Goal: Task Accomplishment & Management: Complete application form

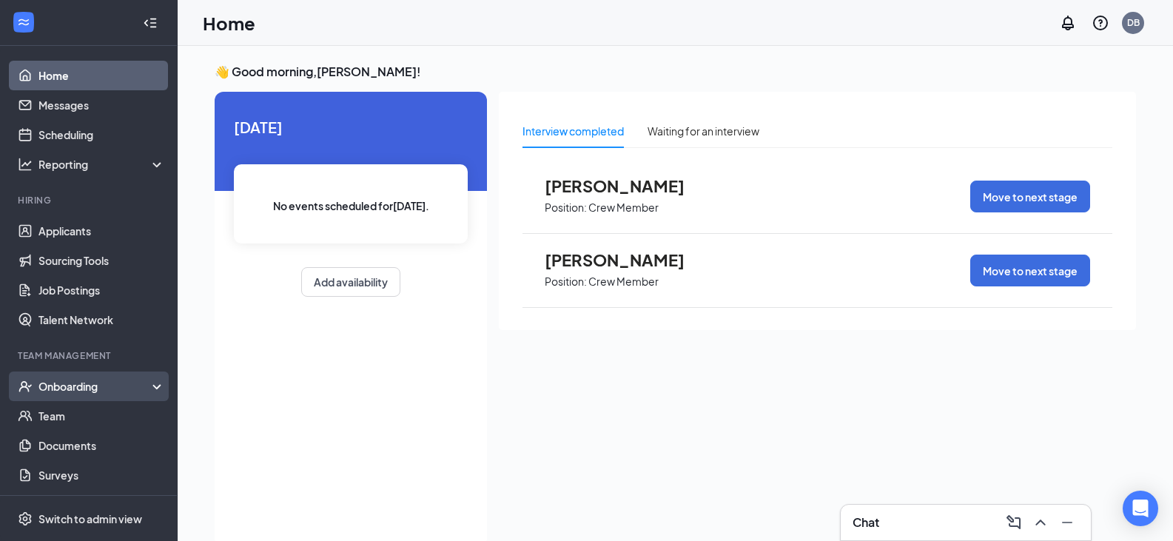
click at [79, 386] on div "Onboarding" at bounding box center [95, 386] width 114 height 15
click at [75, 420] on link "Overview" at bounding box center [101, 416] width 127 height 30
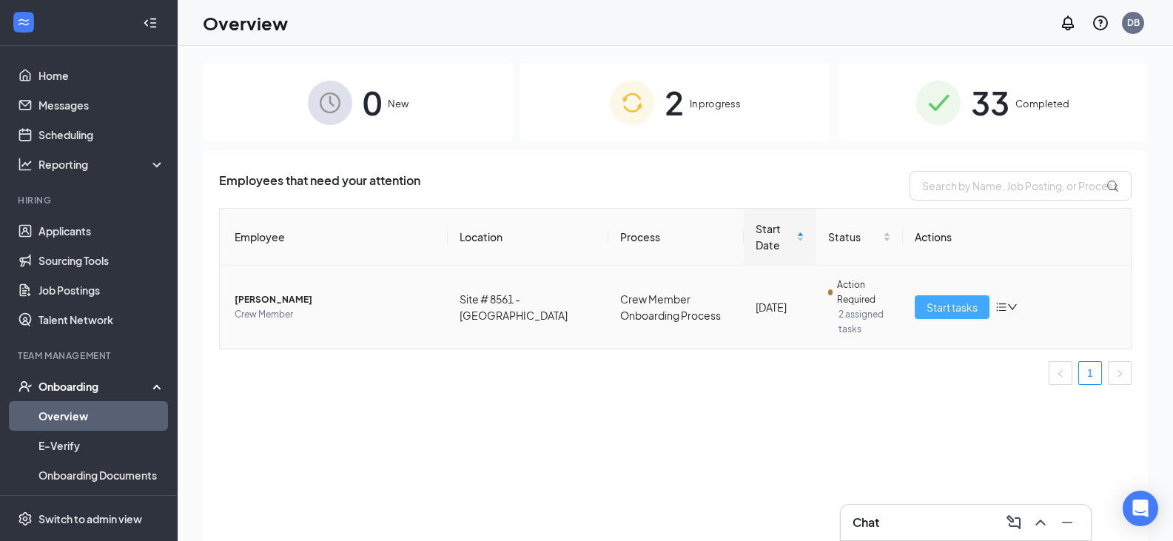
click at [946, 299] on span "Start tasks" at bounding box center [952, 307] width 51 height 16
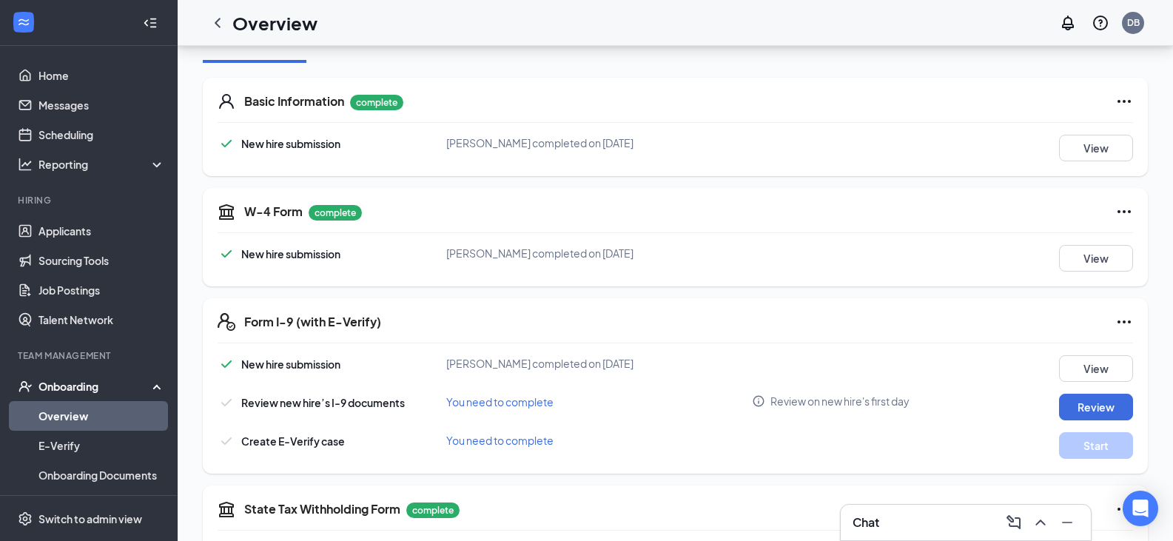
scroll to position [296, 0]
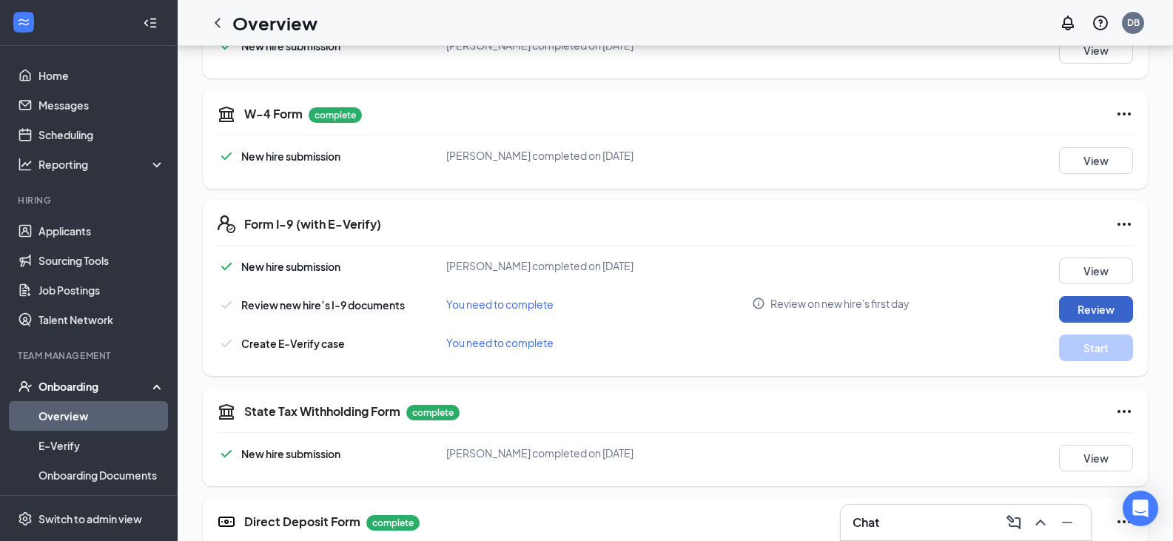
click at [1098, 304] on button "Review" at bounding box center [1096, 309] width 74 height 27
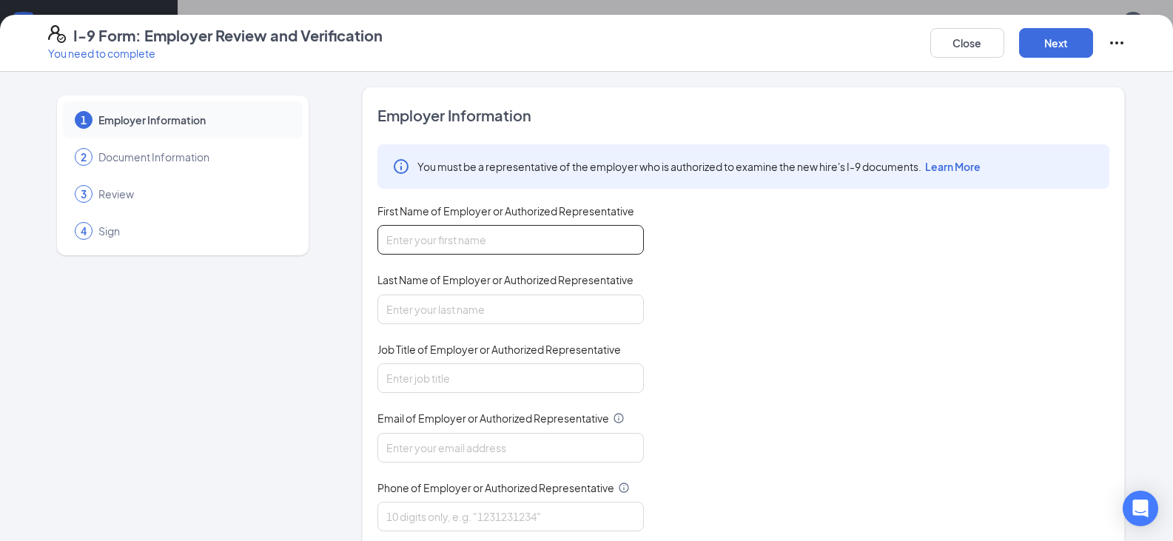
click at [461, 234] on input "First Name of Employer or Authorized Representative" at bounding box center [510, 240] width 266 height 30
click at [470, 242] on input "First Name of Employer or Authorized Representative" at bounding box center [510, 240] width 266 height 30
type input "[PERSON_NAME]"
click at [430, 313] on input "Last Name of Employer or Authorized Representative" at bounding box center [510, 310] width 266 height 30
click at [480, 310] on input "Last Name of Employer or Authorized Representative" at bounding box center [510, 310] width 266 height 30
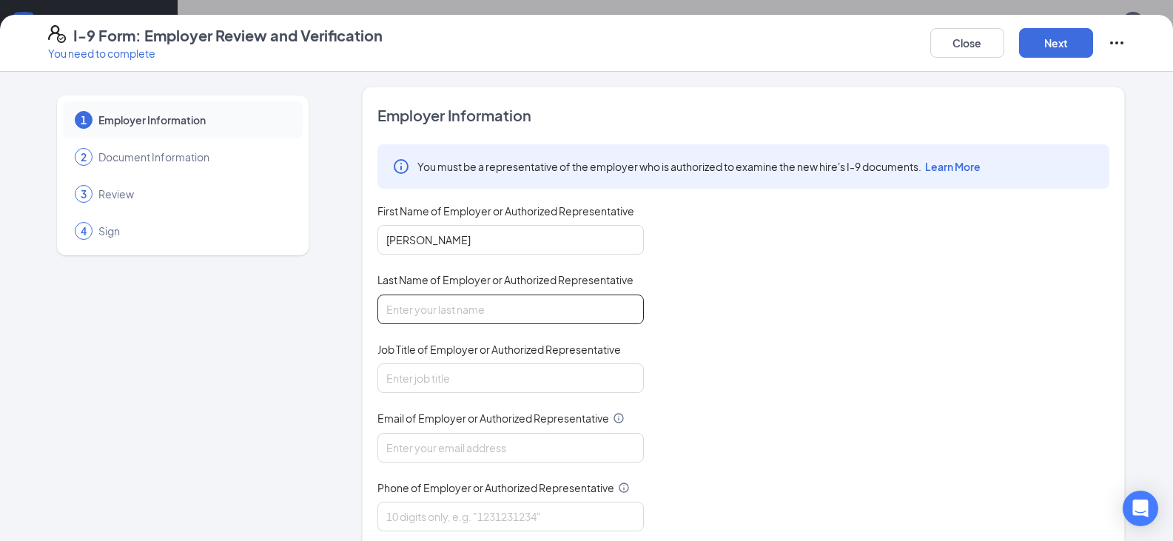
click at [423, 298] on input "Last Name of Employer or Authorized Representative" at bounding box center [510, 310] width 266 height 30
type input "[PERSON_NAME]"
click at [497, 386] on input "Job Title of Employer or Authorized Representative" at bounding box center [510, 378] width 266 height 30
type input "general manager"
click at [469, 461] on input "Email of Employer or Authorized Representative" at bounding box center [510, 448] width 266 height 30
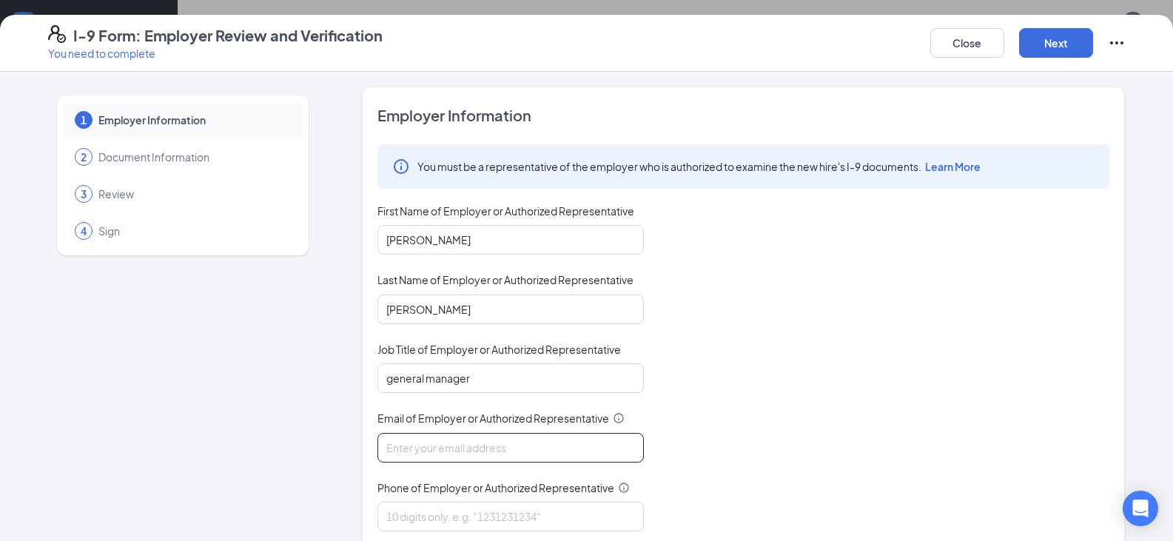
type input "[EMAIL_ADDRESS][DOMAIN_NAME]"
click at [489, 517] on input "Phone of Employer or Authorized Representative" at bounding box center [510, 517] width 266 height 30
type input "7702520782"
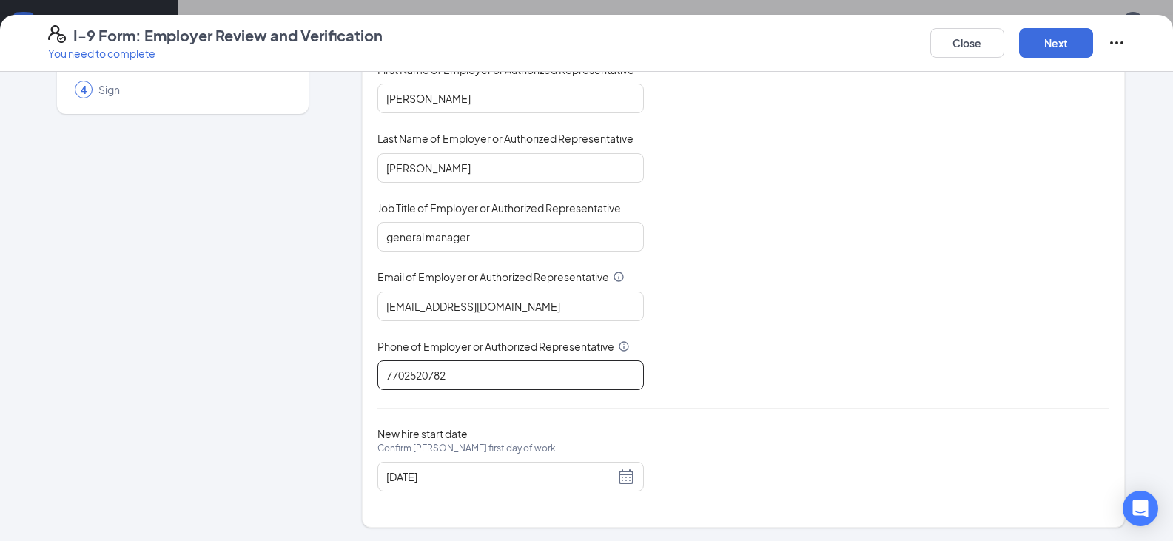
scroll to position [143, 0]
click at [1044, 42] on button "Next" at bounding box center [1056, 43] width 74 height 30
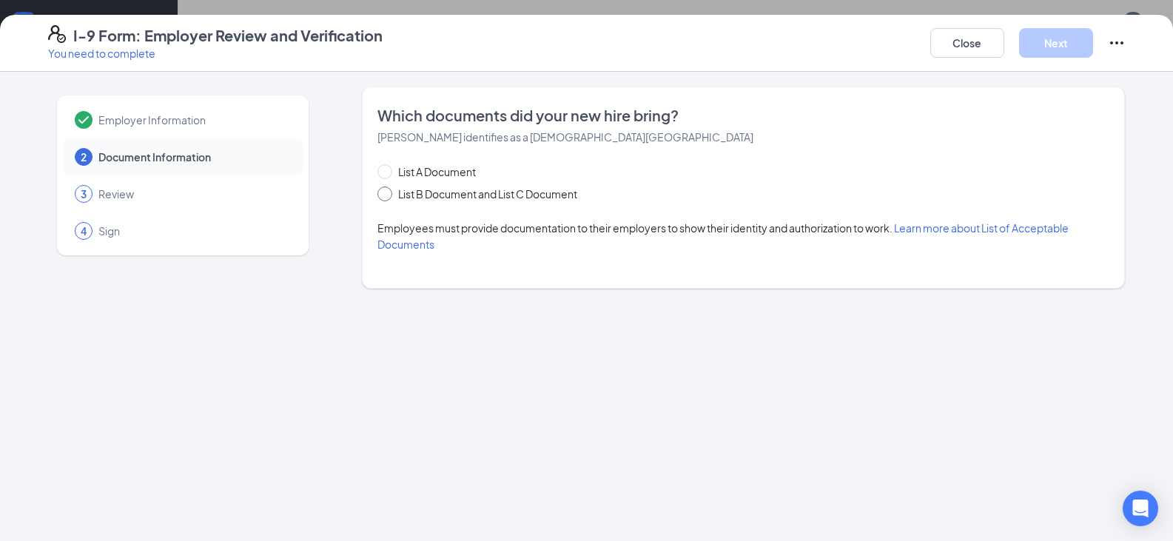
click at [388, 192] on input "List B Document and List C Document" at bounding box center [382, 192] width 10 height 10
radio input "true"
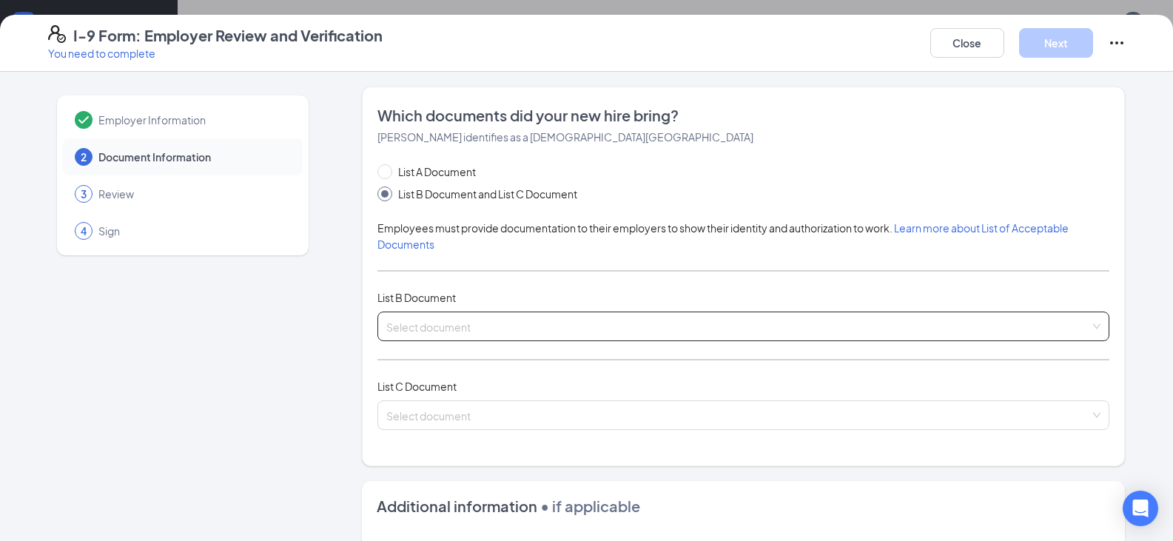
click at [425, 326] on input "search" at bounding box center [738, 323] width 704 height 22
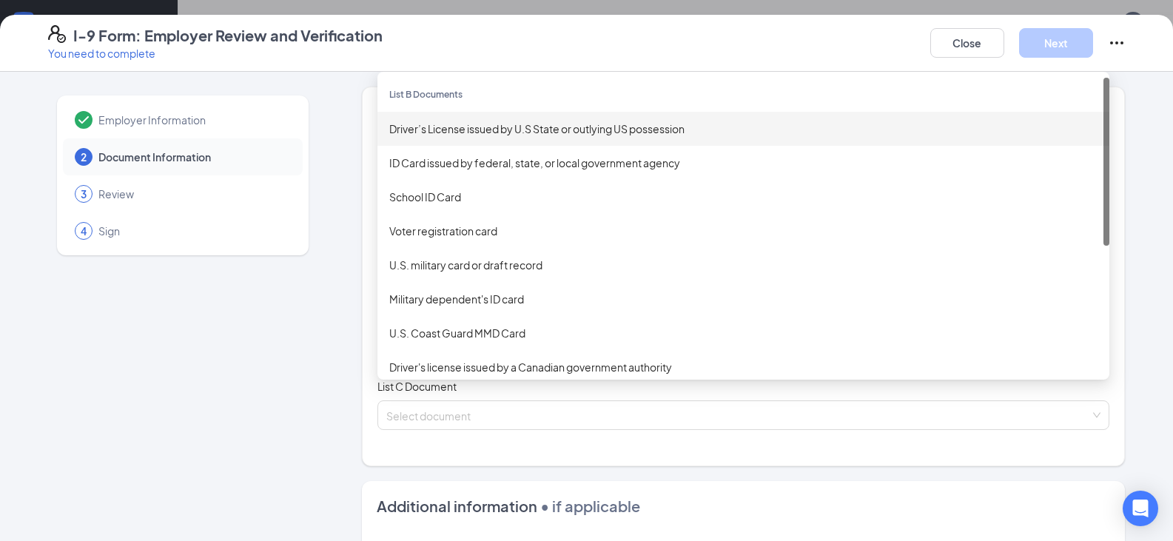
click at [483, 126] on div "Driver’s License issued by U.S State or outlying US possession" at bounding box center [743, 129] width 708 height 16
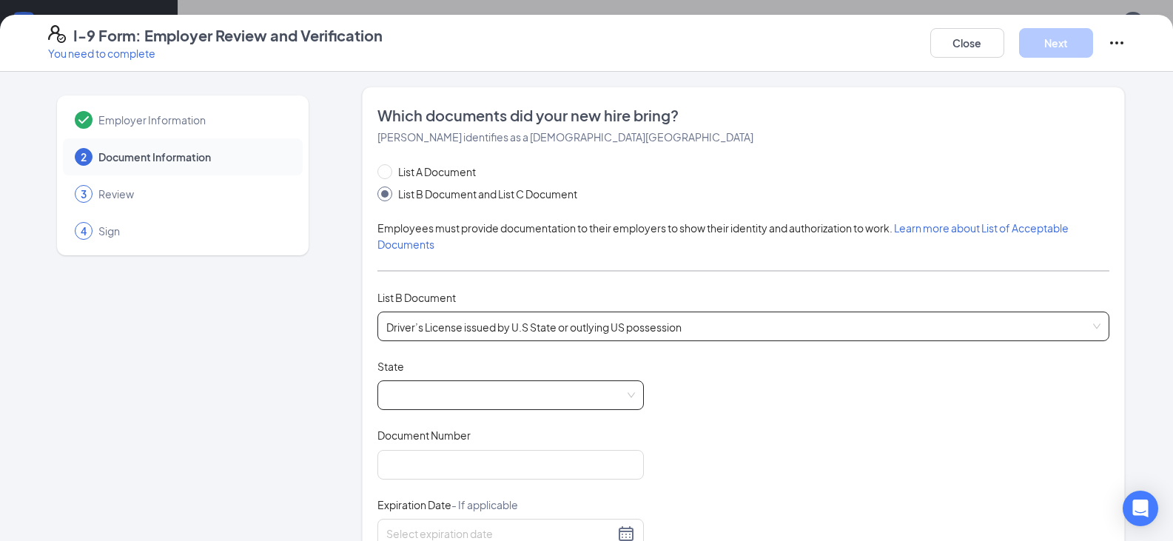
click at [425, 393] on span at bounding box center [510, 395] width 249 height 28
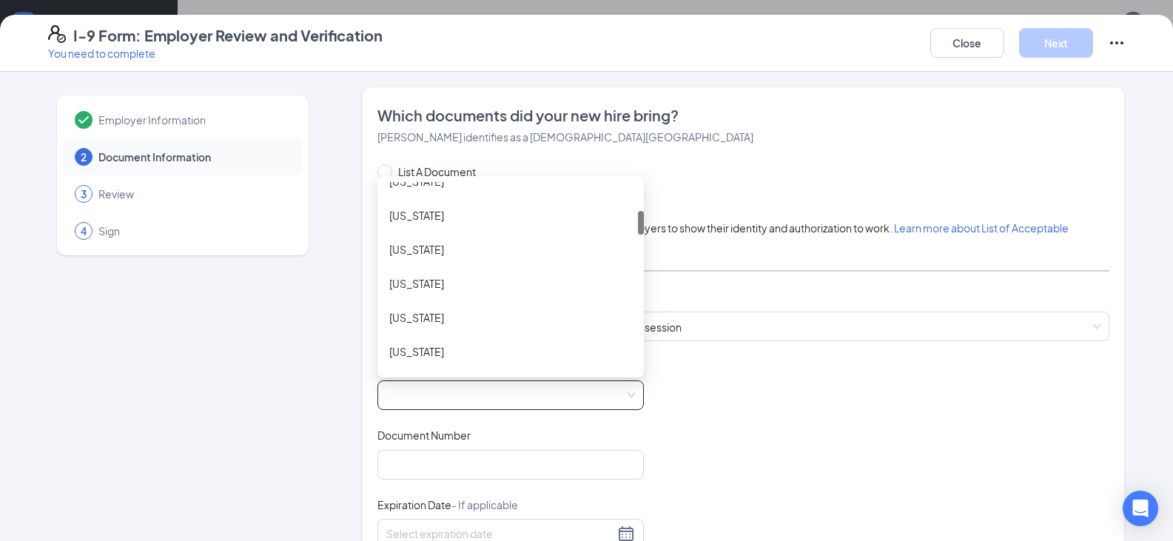
scroll to position [296, 0]
click at [443, 282] on div "[US_STATE]" at bounding box center [510, 277] width 243 height 16
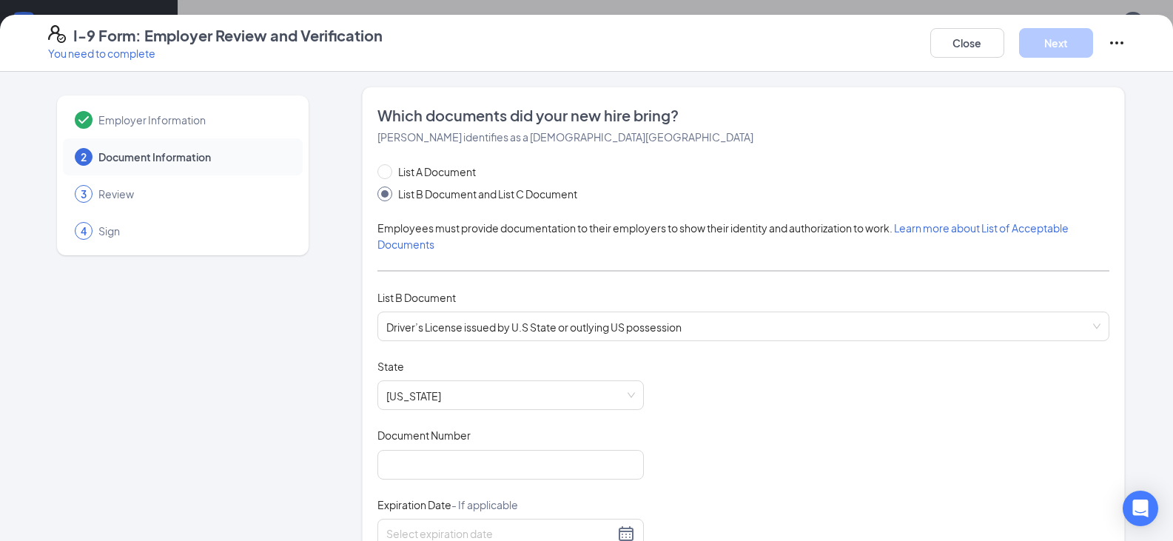
click at [442, 443] on div "Document Number" at bounding box center [510, 438] width 266 height 21
click at [450, 463] on input "Document Number" at bounding box center [510, 465] width 266 height 30
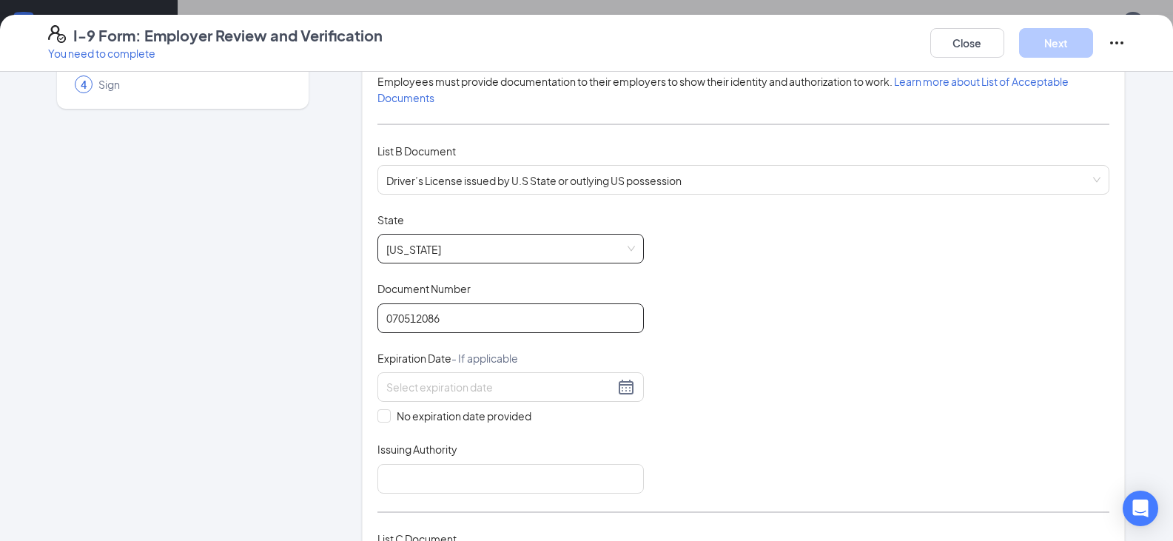
scroll to position [222, 0]
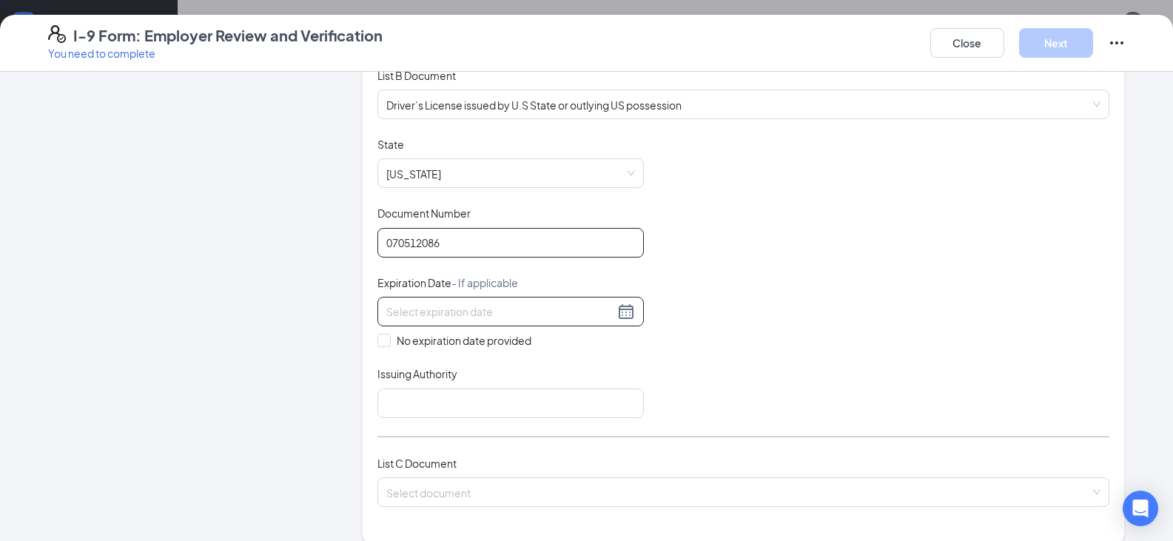
type input "070512086"
click at [411, 309] on input at bounding box center [500, 311] width 228 height 16
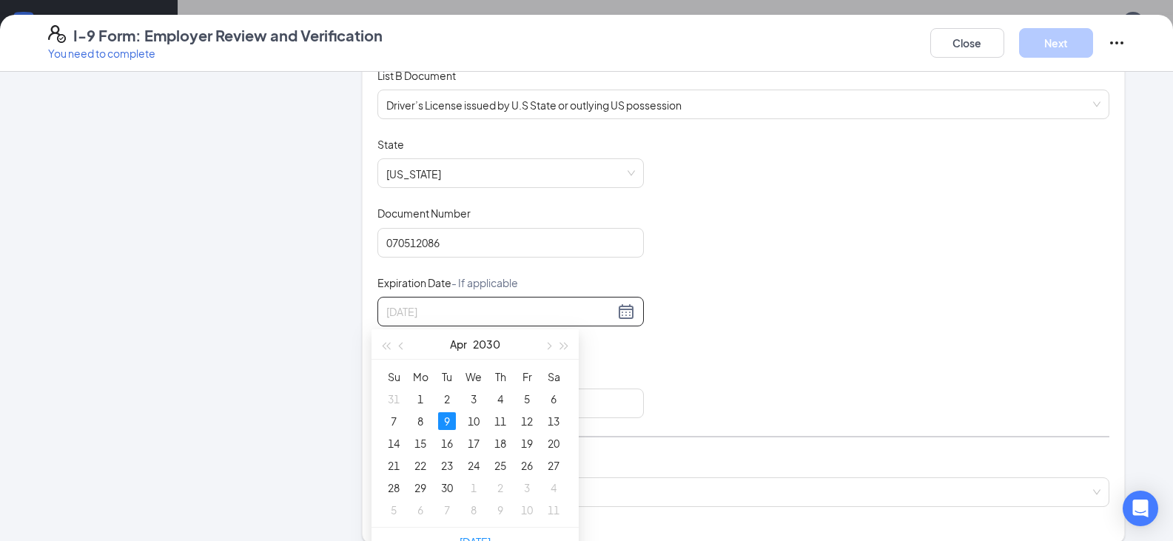
click at [454, 416] on div "9" at bounding box center [447, 421] width 18 height 18
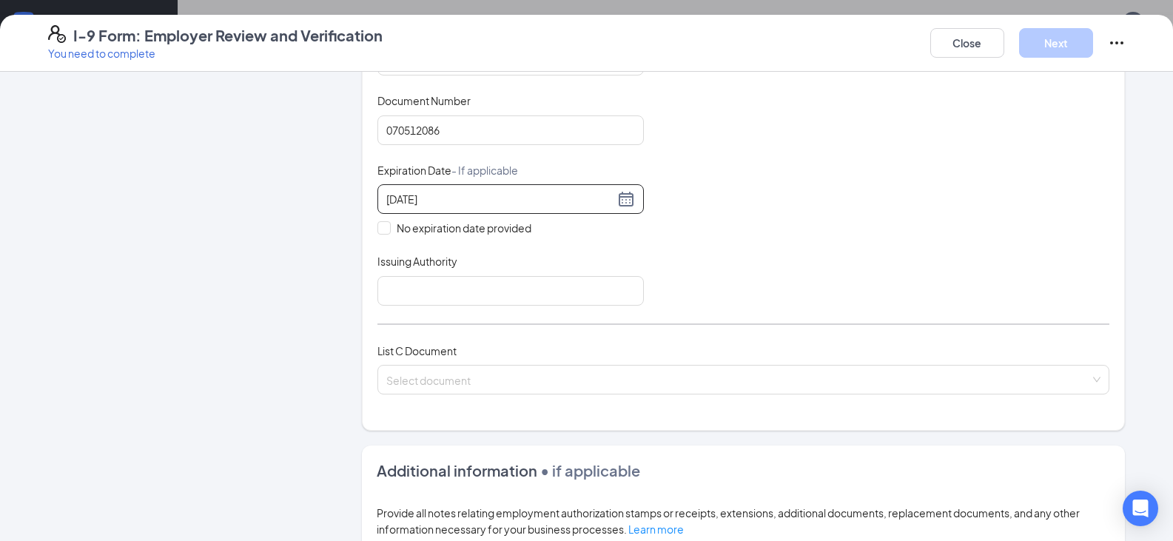
scroll to position [370, 0]
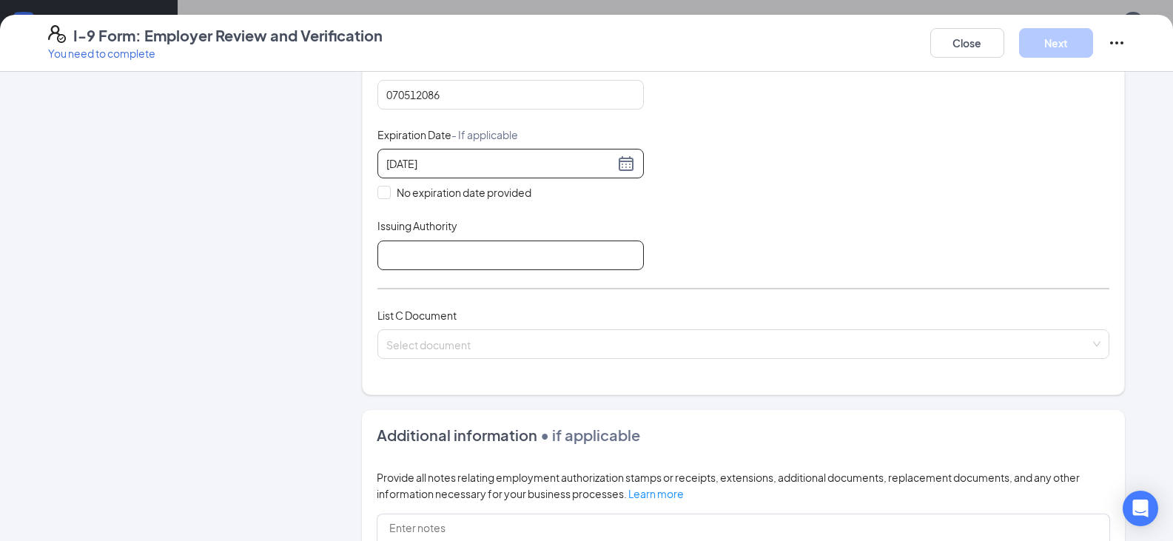
type input "[DATE]"
click at [463, 264] on input "Issuing Authority" at bounding box center [510, 256] width 266 height 30
type input "[US_STATE]"
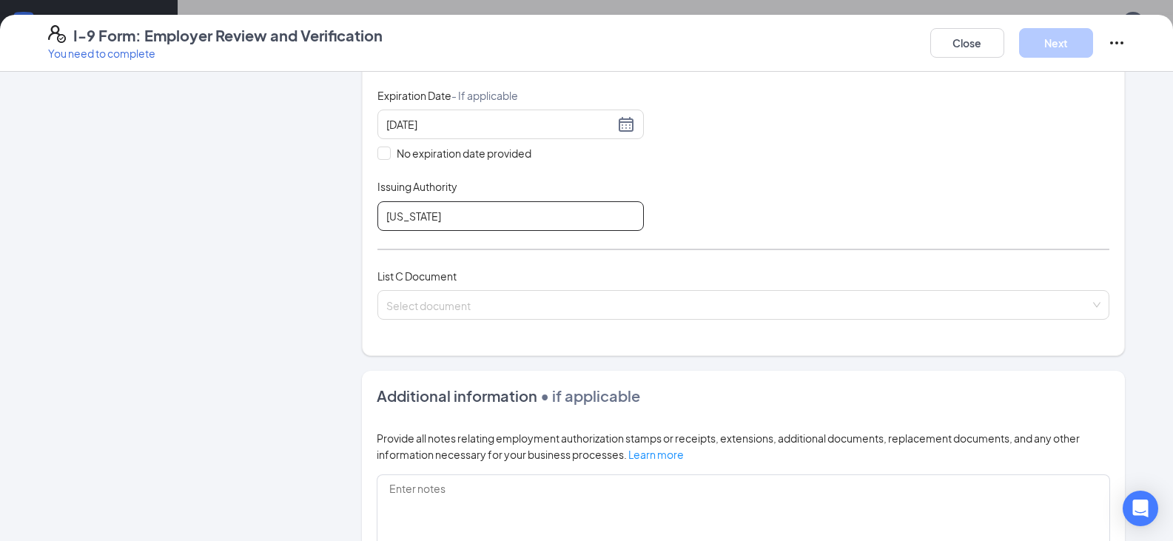
scroll to position [518, 0]
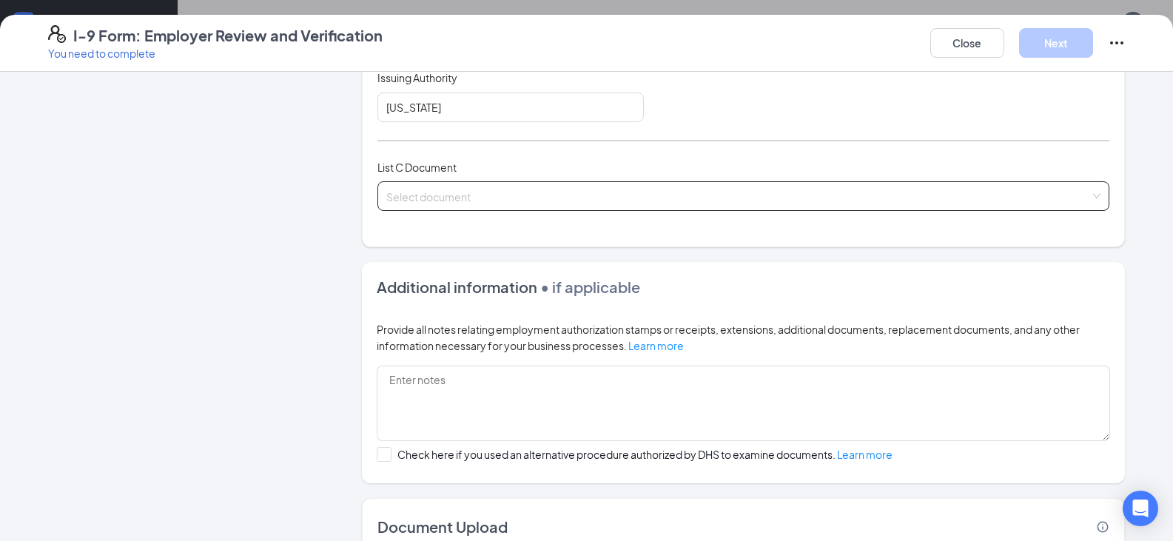
click at [486, 189] on input "search" at bounding box center [738, 193] width 704 height 22
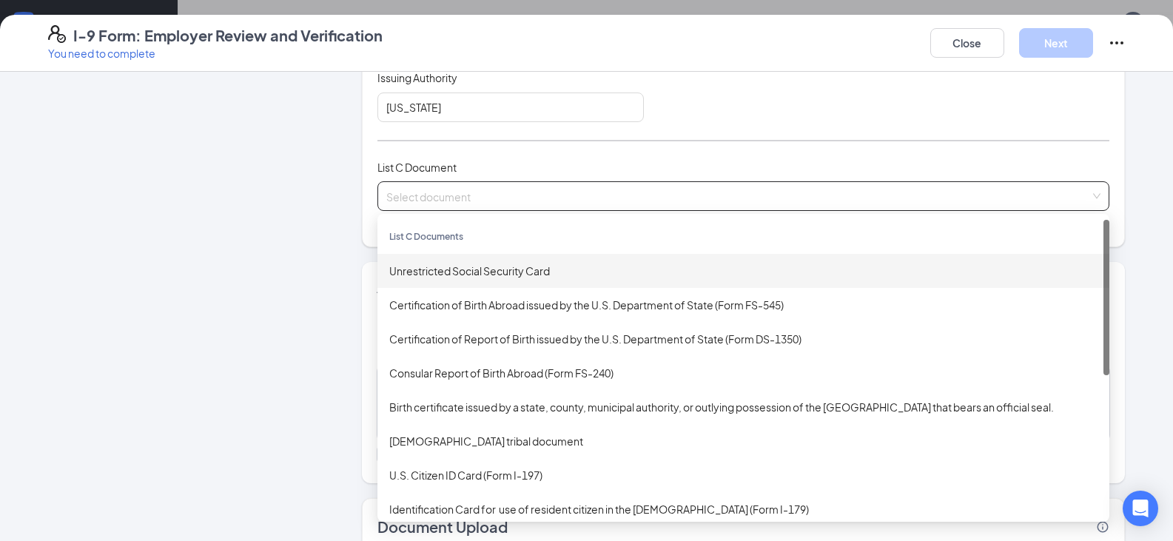
click at [445, 271] on div "Unrestricted Social Security Card" at bounding box center [743, 271] width 708 height 16
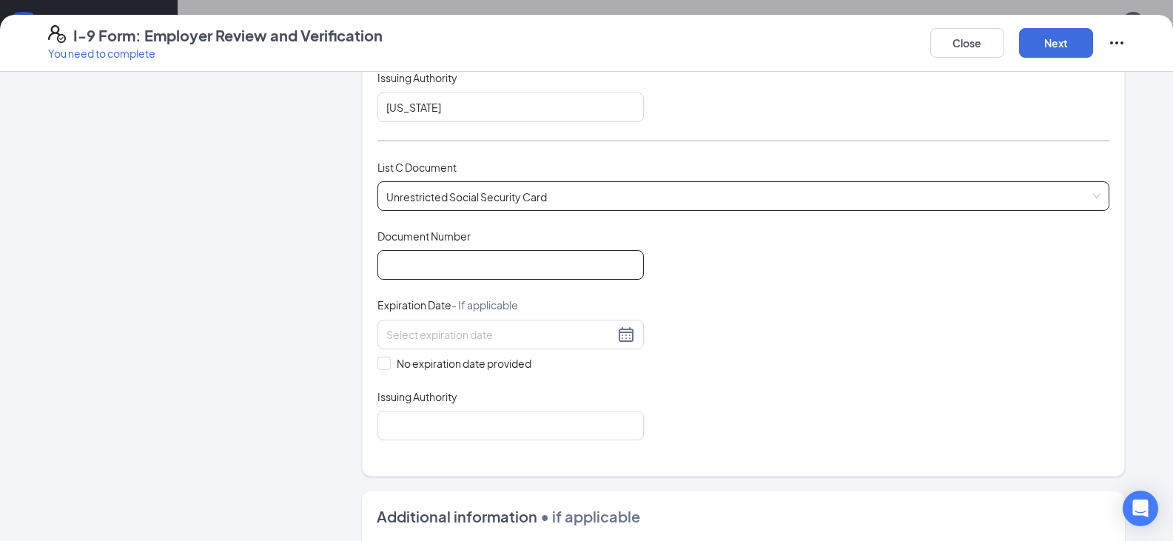
click at [442, 262] on input "Document Number" at bounding box center [510, 265] width 266 height 30
type input "667122586"
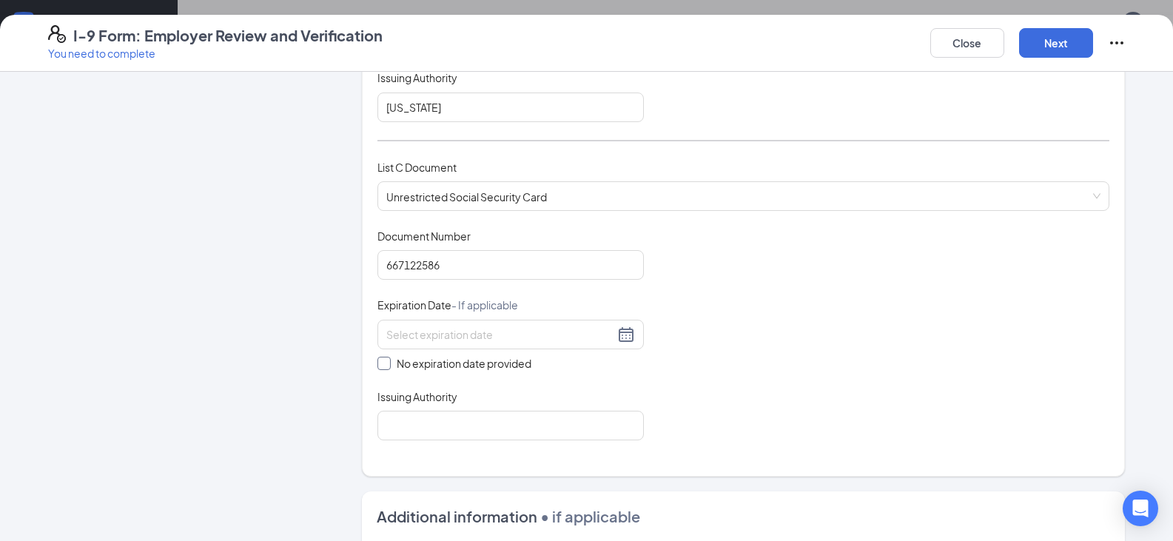
click at [377, 367] on span at bounding box center [383, 363] width 13 height 13
click at [377, 367] on input "No expiration date provided" at bounding box center [382, 362] width 10 height 10
checkbox input "true"
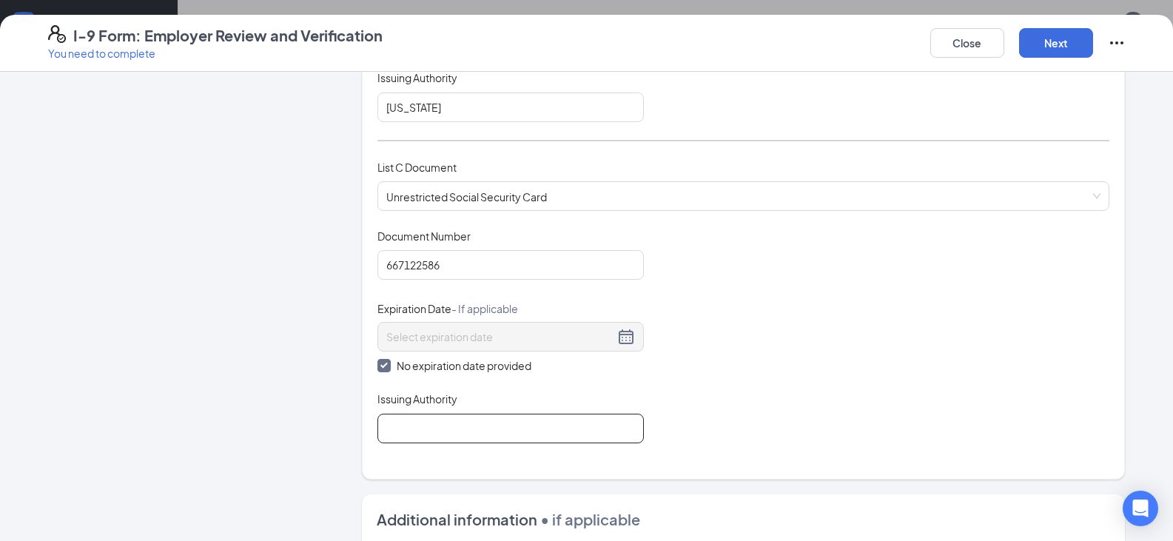
click at [416, 423] on input "Issuing Authority" at bounding box center [510, 429] width 266 height 30
type input "Social Security Administration"
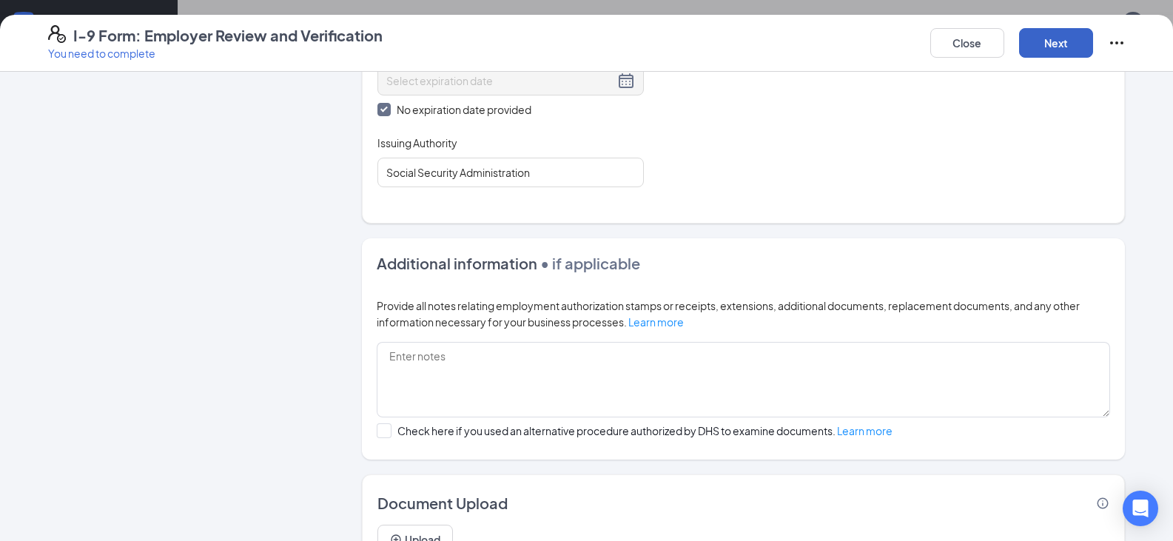
click at [1064, 46] on button "Next" at bounding box center [1056, 43] width 74 height 30
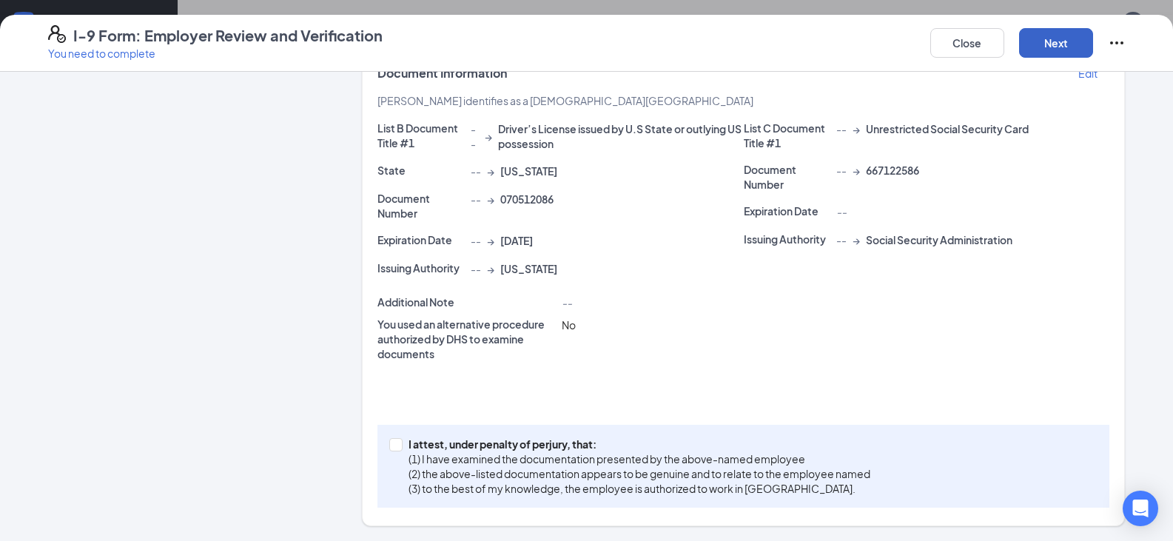
scroll to position [318, 0]
click at [389, 446] on input "I attest, under penalty of [PERSON_NAME], that: (1) I have examined the documen…" at bounding box center [394, 443] width 10 height 10
checkbox input "true"
click at [1061, 43] on button "Next" at bounding box center [1056, 43] width 74 height 30
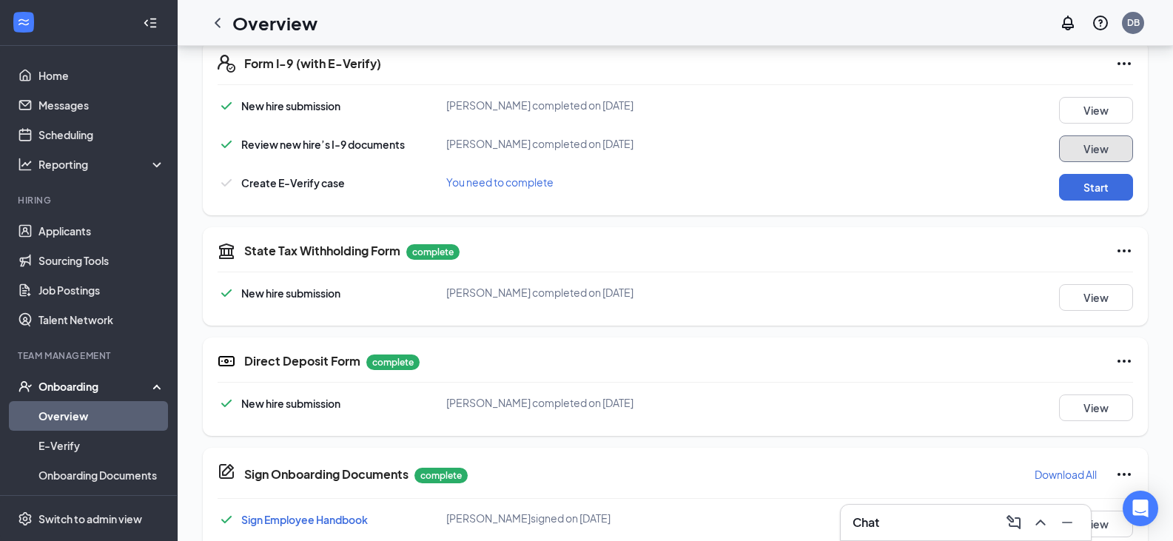
scroll to position [483, 0]
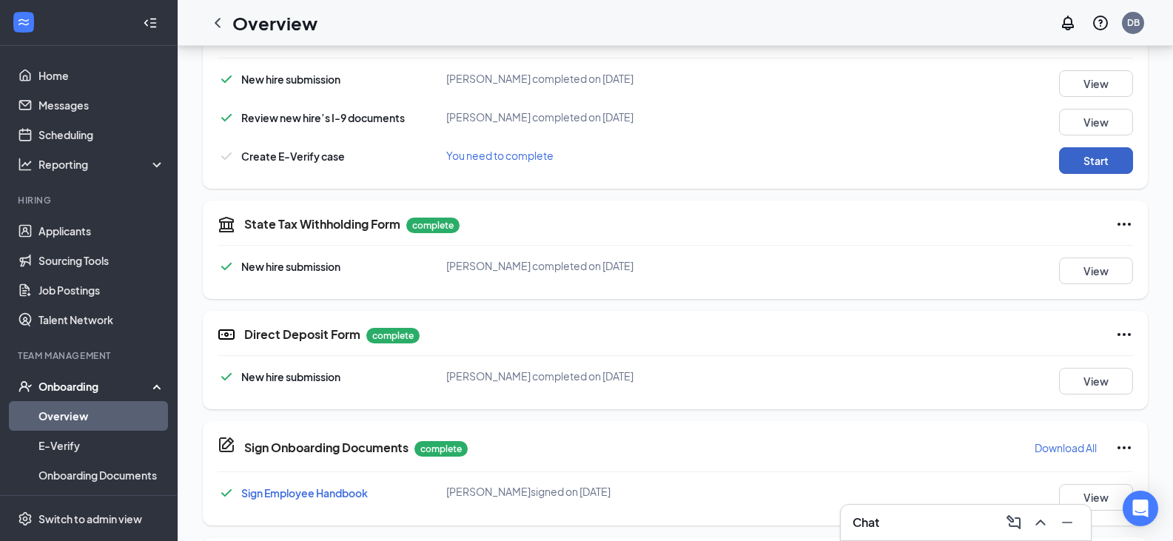
click at [1095, 157] on button "Start" at bounding box center [1096, 160] width 74 height 27
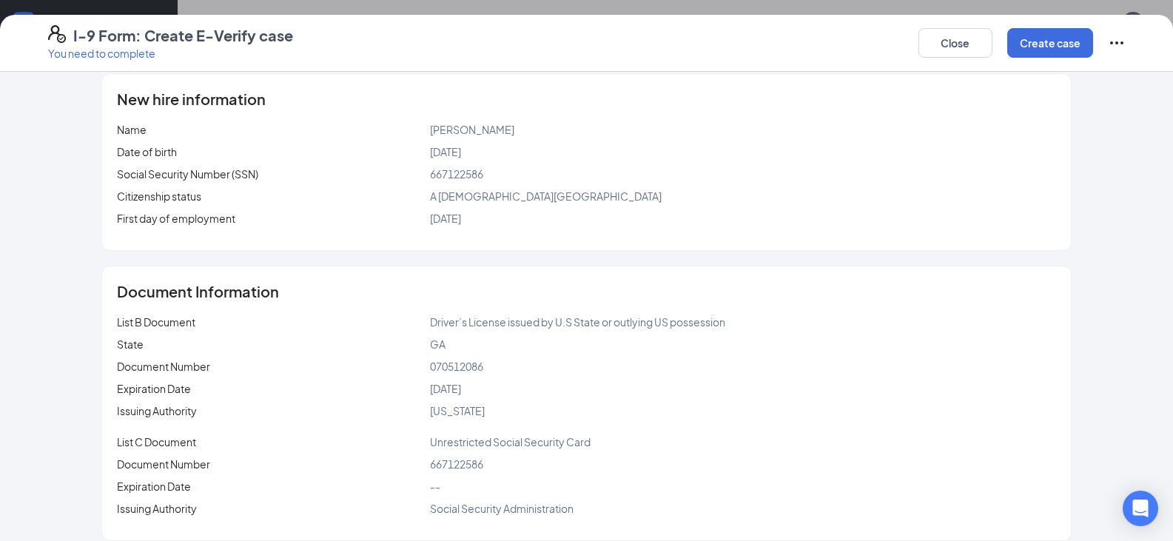
scroll to position [191, 0]
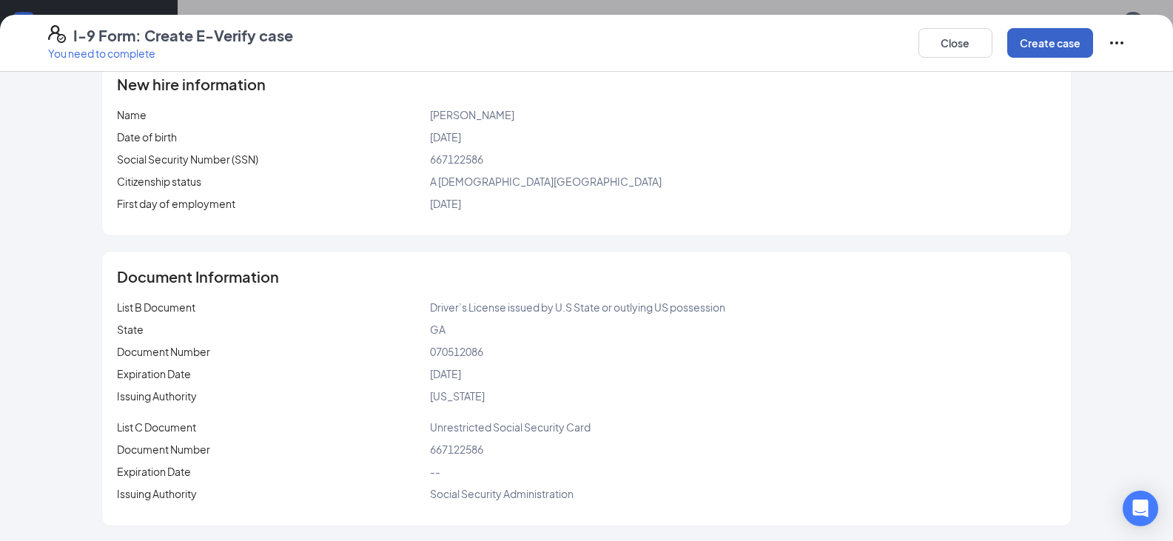
click at [1044, 43] on button "Create case" at bounding box center [1050, 43] width 86 height 30
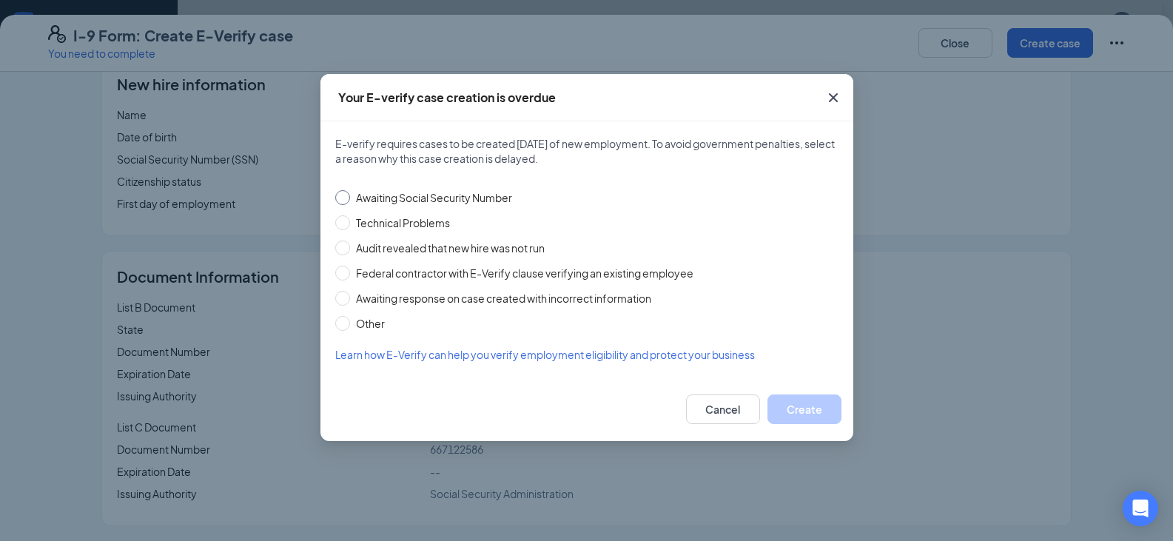
click at [346, 198] on input "Awaiting Social Security Number" at bounding box center [342, 197] width 15 height 15
radio input "true"
click at [797, 402] on button "Create" at bounding box center [805, 409] width 74 height 30
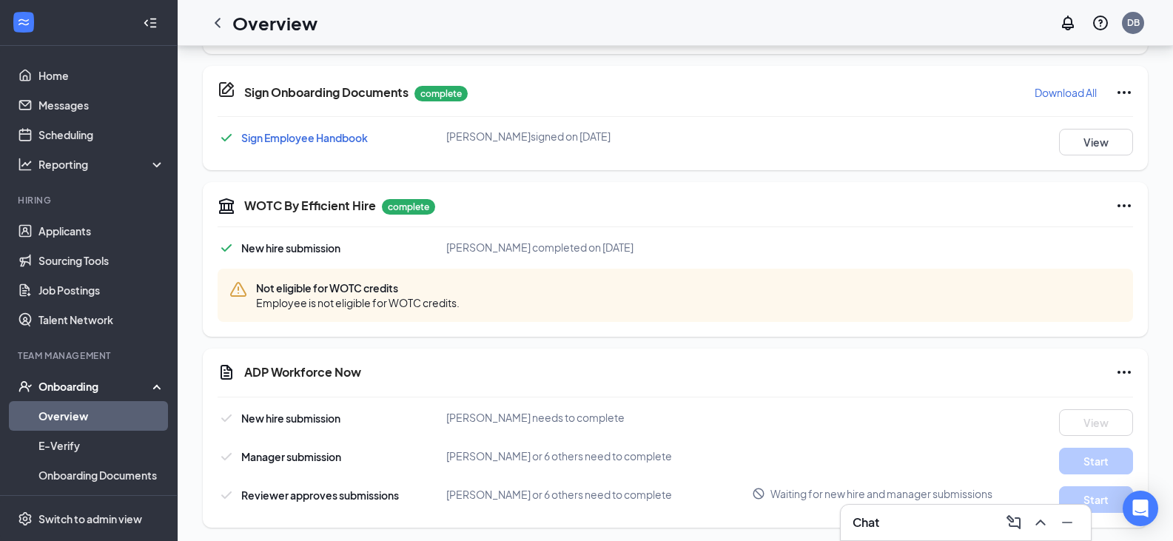
scroll to position [930, 0]
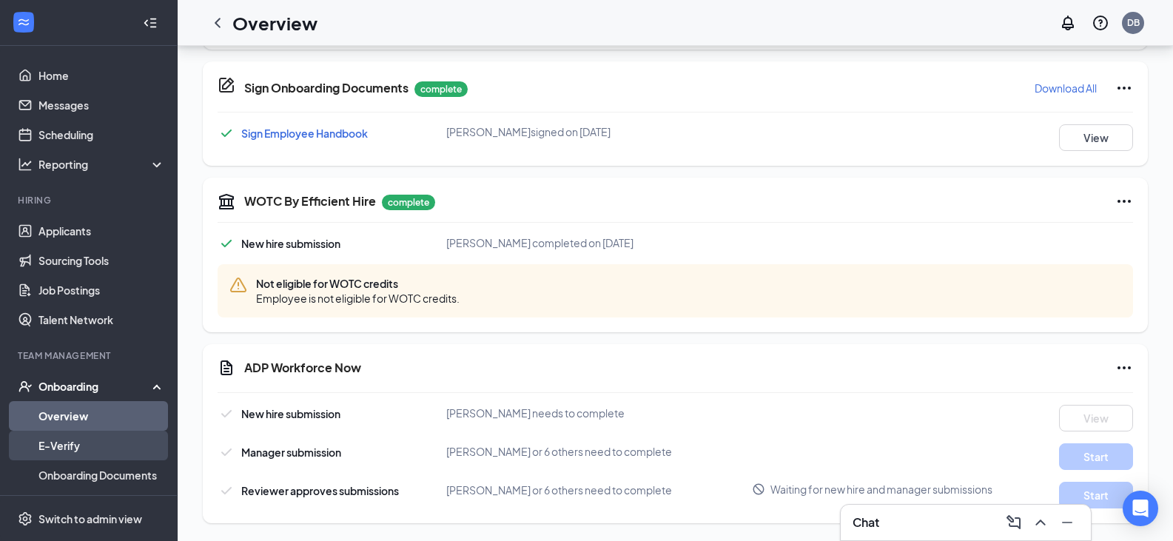
click at [72, 448] on link "E-Verify" at bounding box center [101, 446] width 127 height 30
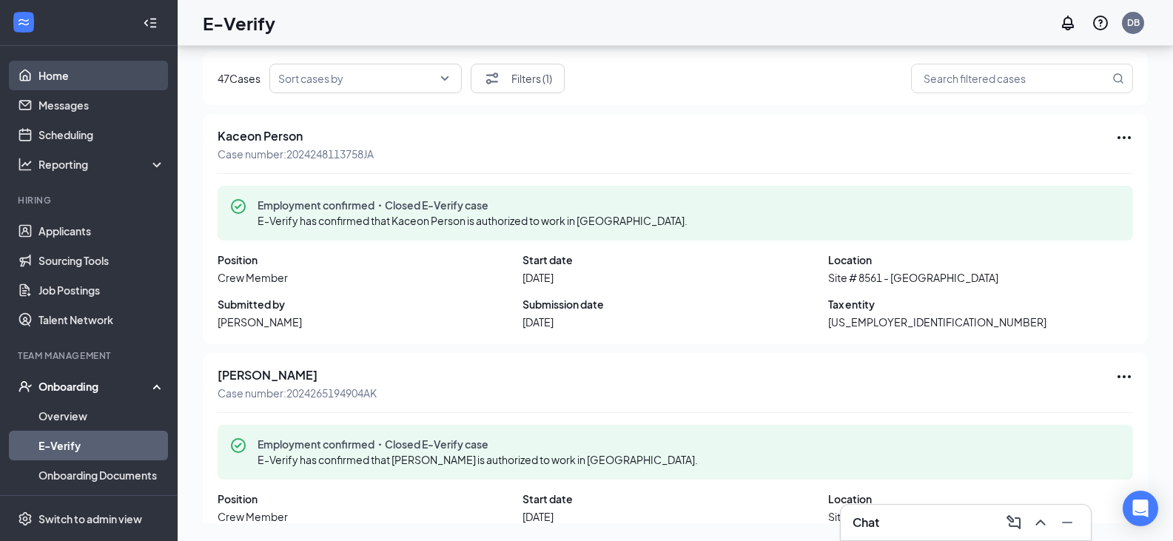
click at [52, 77] on link "Home" at bounding box center [101, 76] width 127 height 30
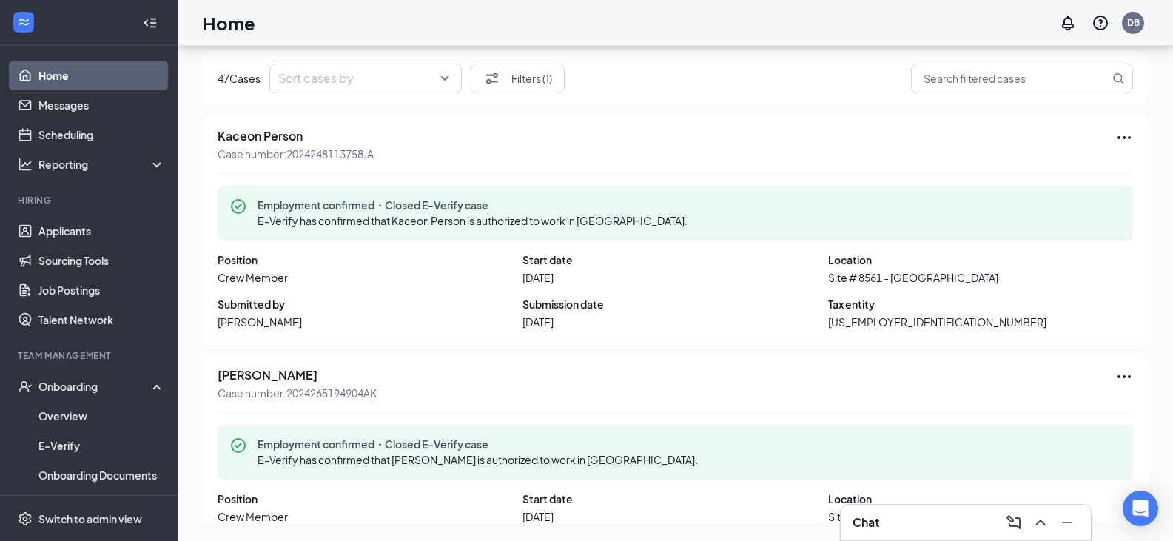
scroll to position [31, 0]
